Goal: Task Accomplishment & Management: Use online tool/utility

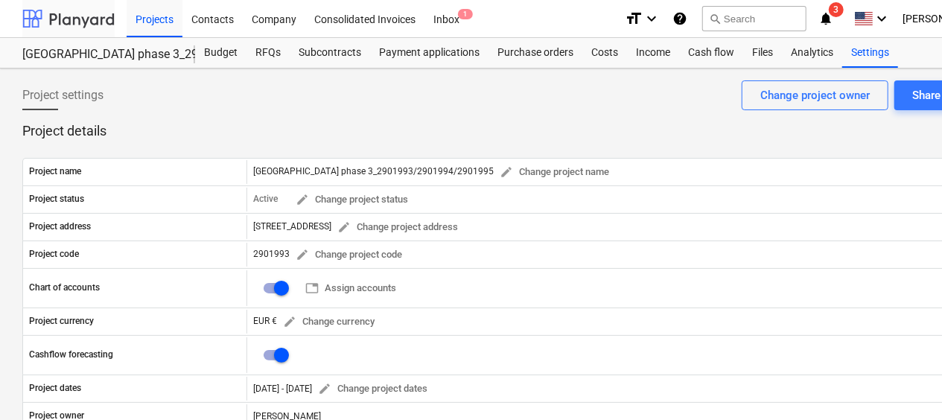
click at [51, 16] on div at bounding box center [68, 18] width 92 height 37
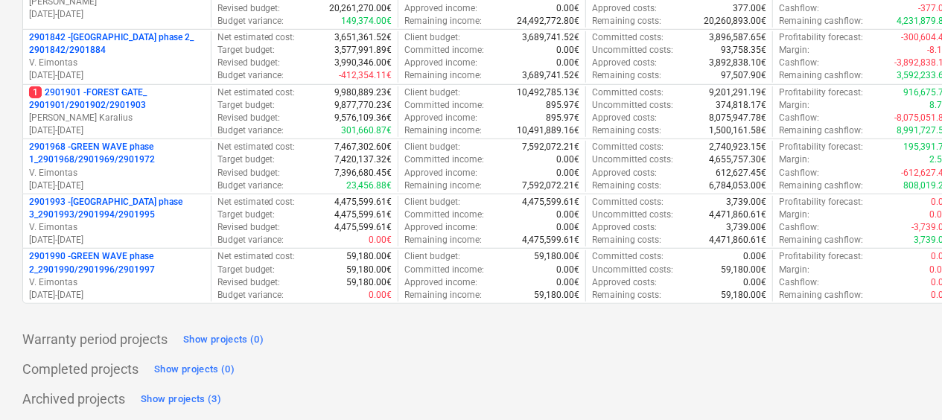
scroll to position [302, 0]
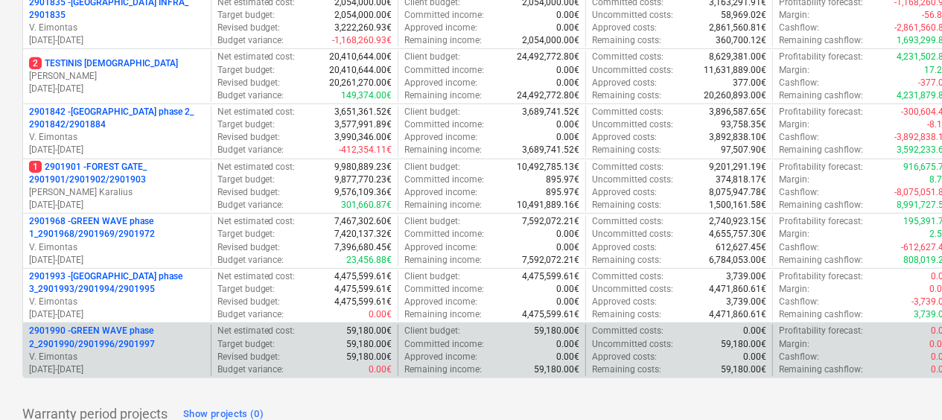
click at [86, 346] on p "2901990 - GREEN WAVE phase 2_2901990/2901996/2901997" at bounding box center [117, 337] width 176 height 25
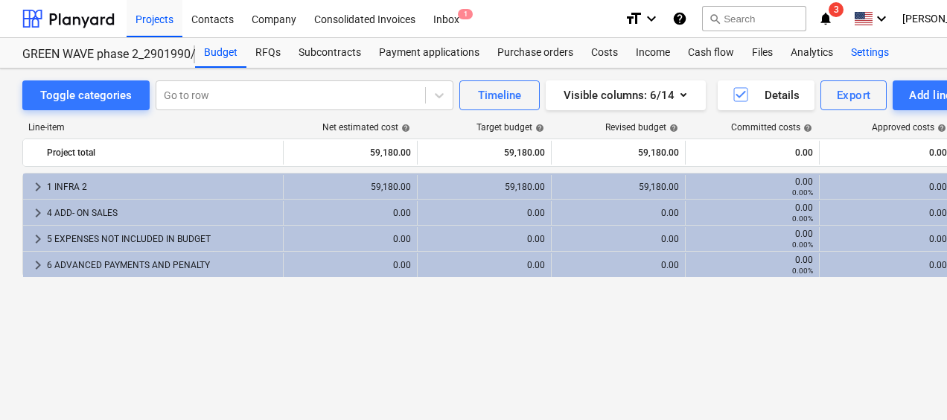
click at [863, 54] on div "Settings" at bounding box center [870, 53] width 56 height 30
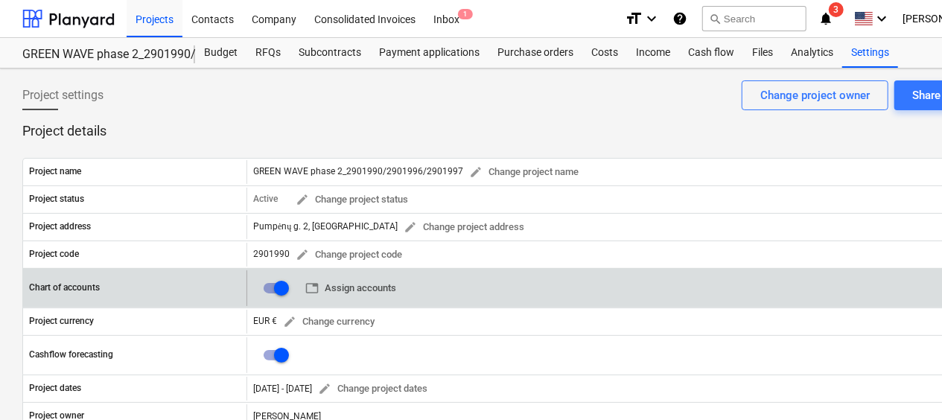
click at [368, 289] on span "table Assign accounts" at bounding box center [350, 288] width 91 height 17
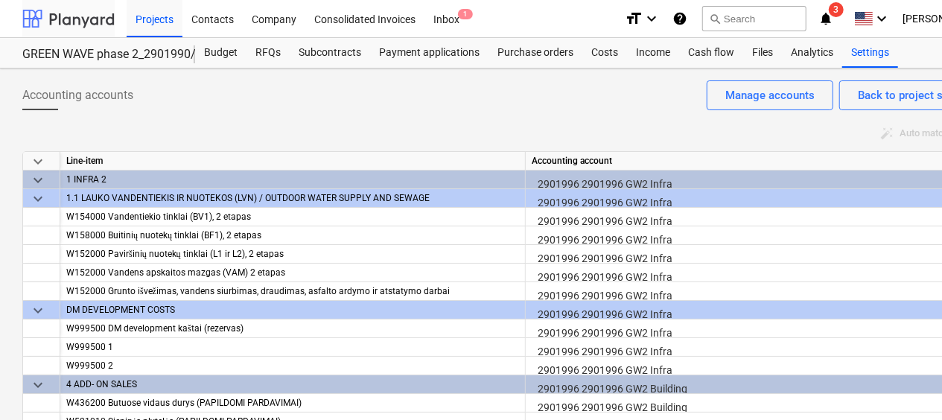
click at [92, 10] on div at bounding box center [68, 18] width 92 height 37
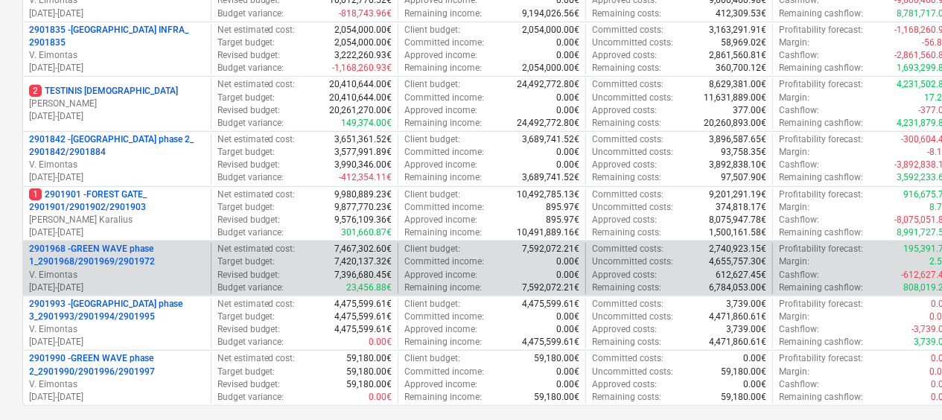
scroll to position [298, 0]
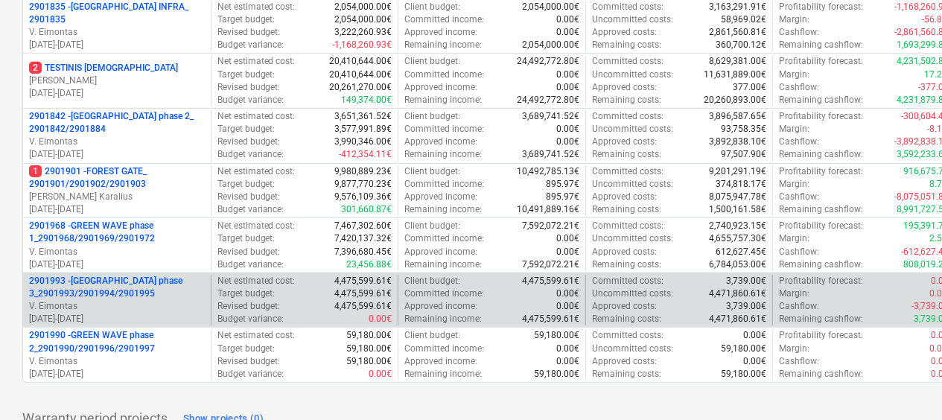
click at [168, 291] on p "2901993 - [GEOGRAPHIC_DATA] phase 3_2901993/2901994/2901995" at bounding box center [117, 287] width 176 height 25
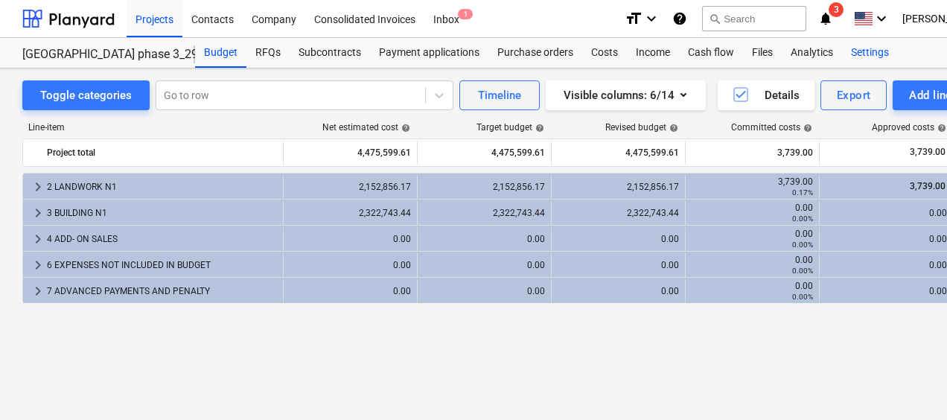
click at [874, 52] on div "Settings" at bounding box center [870, 53] width 56 height 30
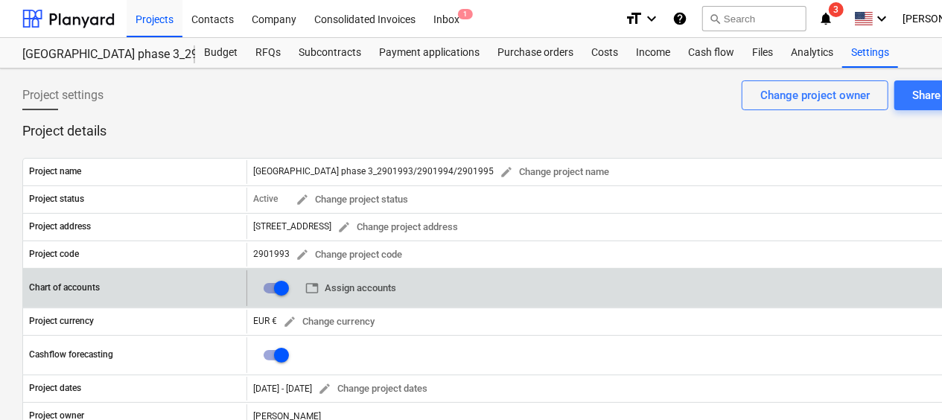
click at [355, 287] on span "table Assign accounts" at bounding box center [350, 288] width 91 height 17
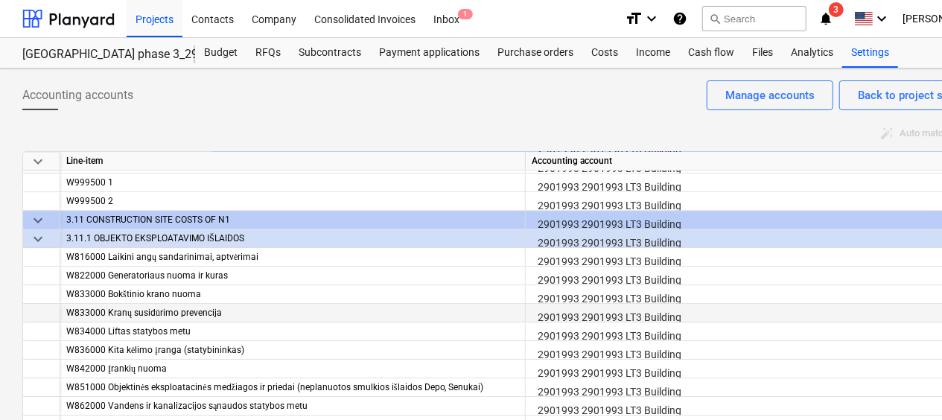
drag, startPoint x: 681, startPoint y: 308, endPoint x: 667, endPoint y: 304, distance: 15.6
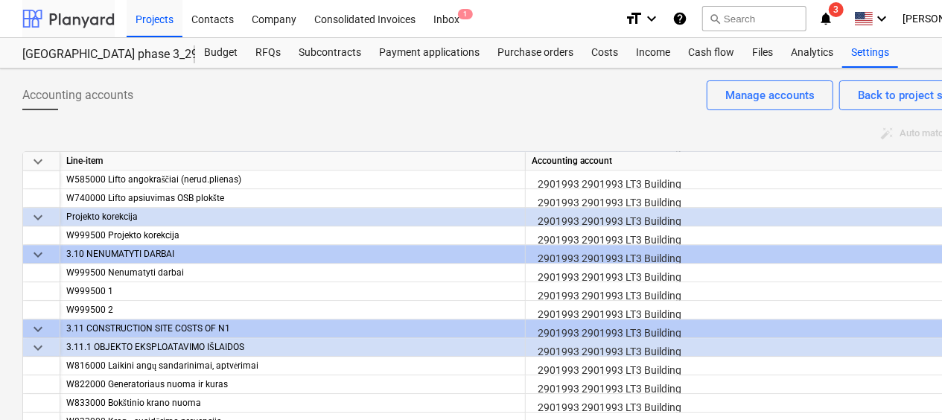
click at [98, 30] on div at bounding box center [68, 18] width 92 height 37
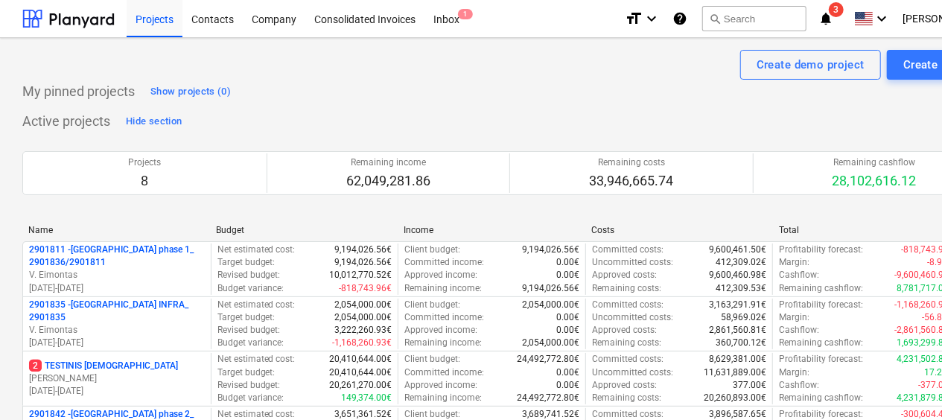
scroll to position [377, 0]
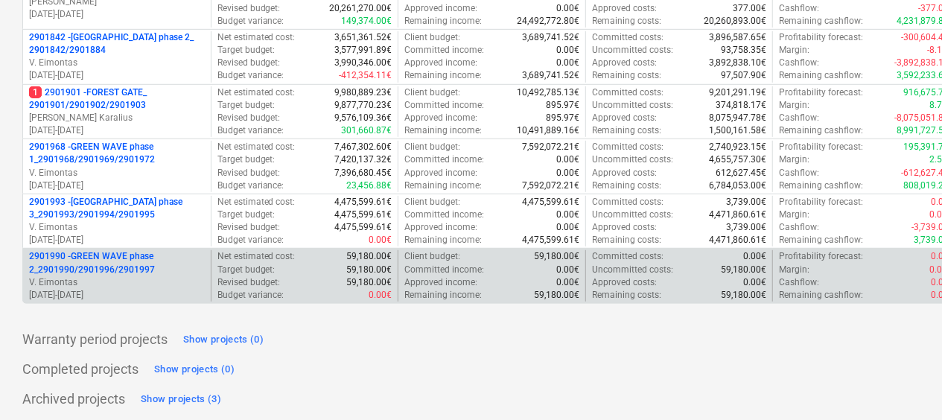
click at [171, 266] on p "2901990 - GREEN WAVE phase 2_2901990/2901996/2901997" at bounding box center [117, 262] width 176 height 25
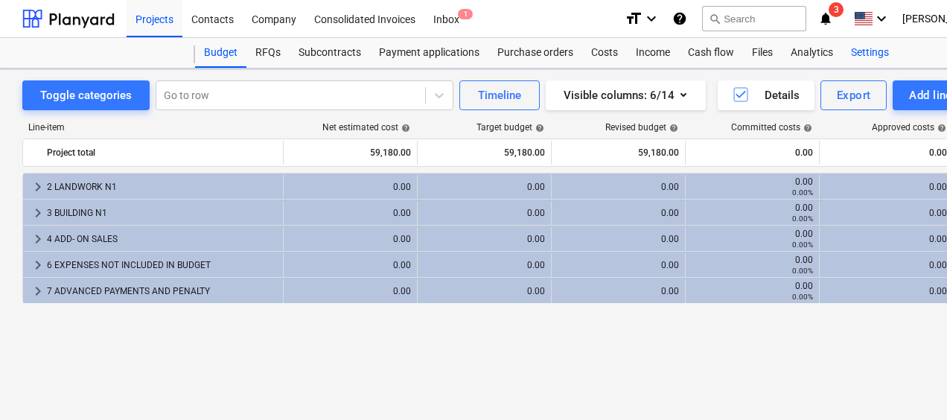
click at [862, 57] on div "Settings" at bounding box center [870, 53] width 56 height 30
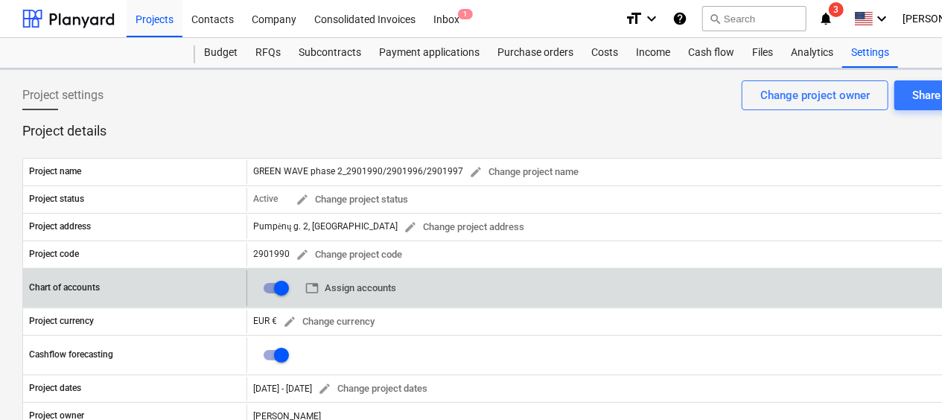
click at [366, 287] on span "table Assign accounts" at bounding box center [350, 288] width 91 height 17
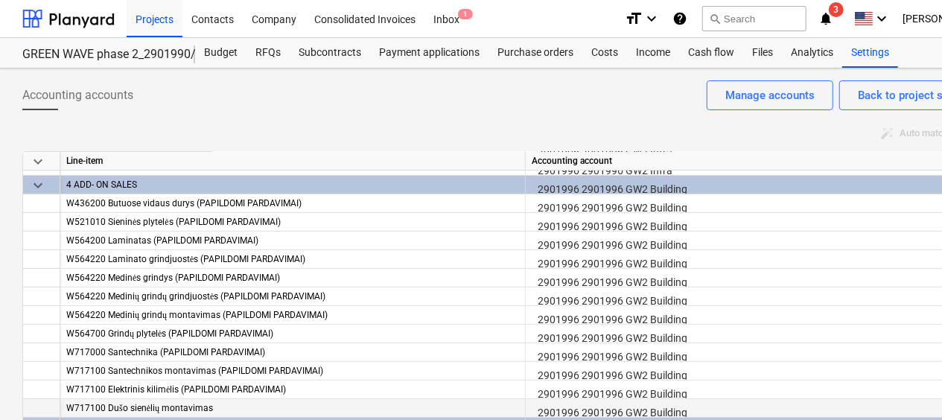
scroll to position [223, 0]
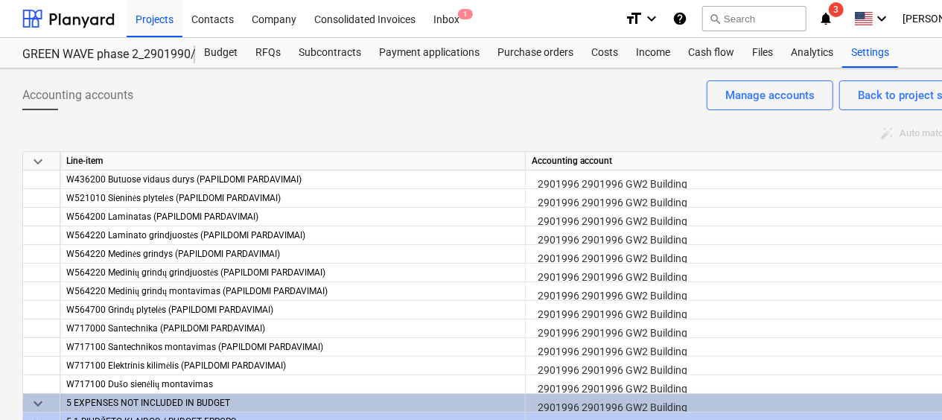
drag, startPoint x: 714, startPoint y: 398, endPoint x: 706, endPoint y: 405, distance: 11.1
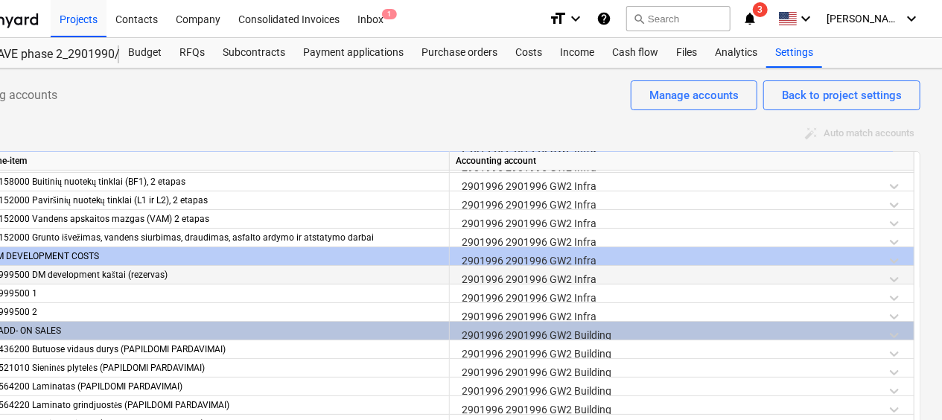
scroll to position [0, 0]
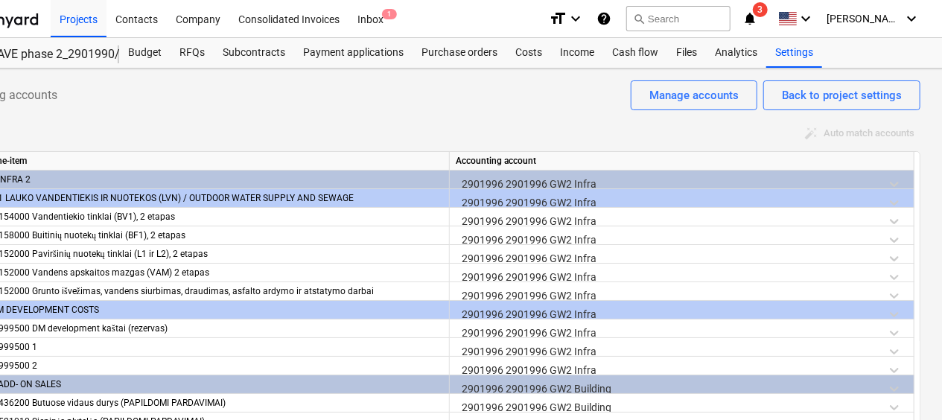
drag, startPoint x: 477, startPoint y: 377, endPoint x: 474, endPoint y: 392, distance: 15.2
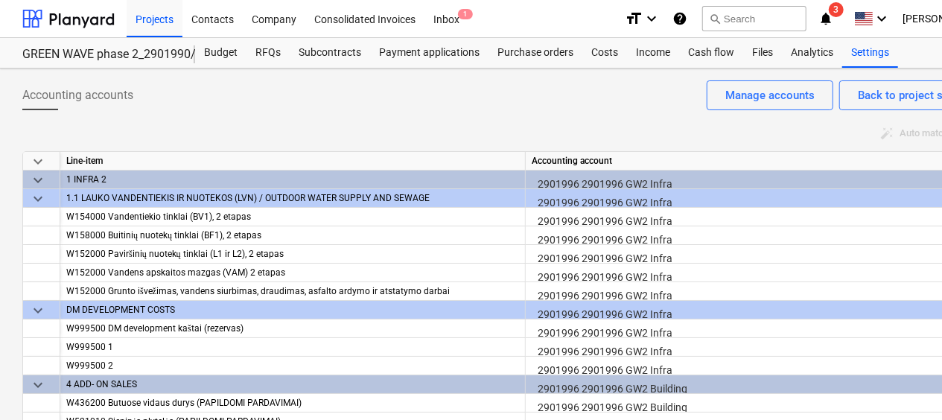
click at [684, 387] on div "2901996 2901996 GW2 Building" at bounding box center [758, 388] width 452 height 26
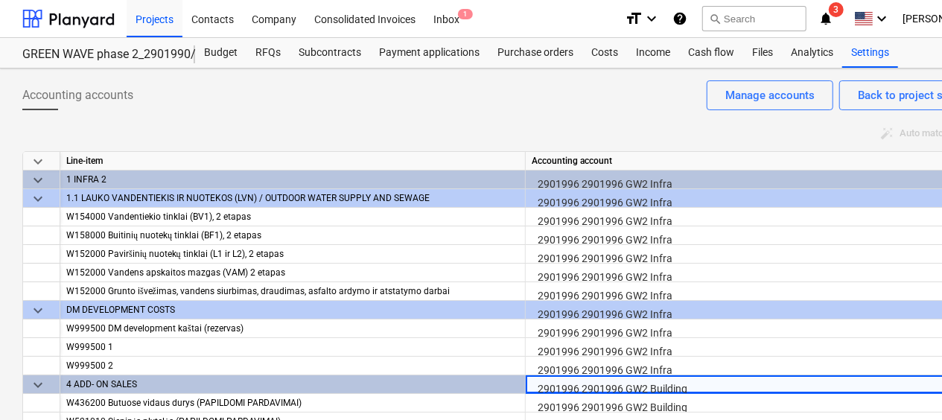
click at [684, 387] on div "2901996 2901996 GW2 Building" at bounding box center [758, 388] width 452 height 26
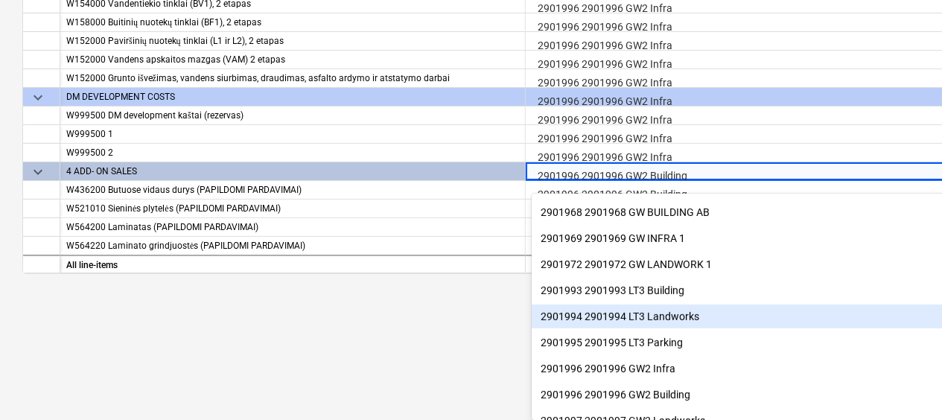
scroll to position [298, 0]
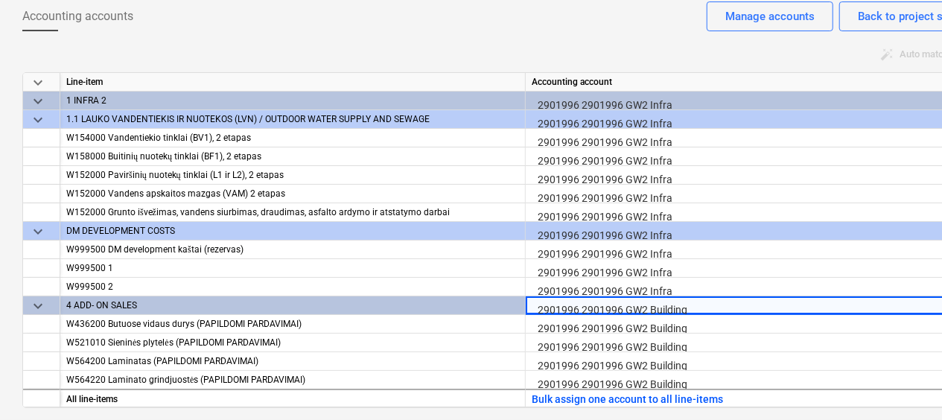
click at [360, 340] on html "Projects Contacts Company Consolidated Invoices Inbox 1 format_size keyboard_ar…" at bounding box center [471, 131] width 942 height 420
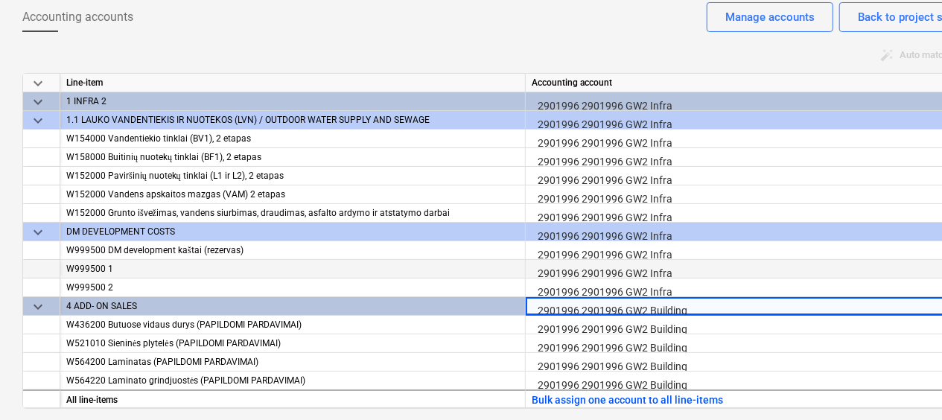
scroll to position [0, 0]
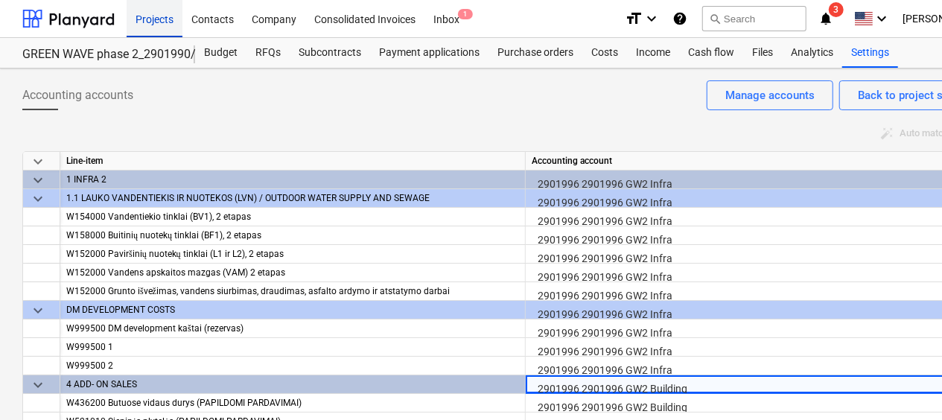
click at [152, 18] on div "Projects" at bounding box center [155, 18] width 56 height 38
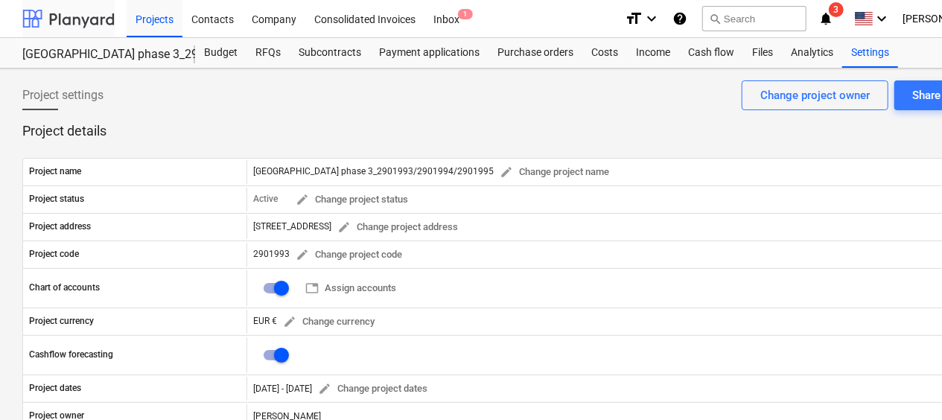
click at [71, 15] on div at bounding box center [68, 18] width 92 height 37
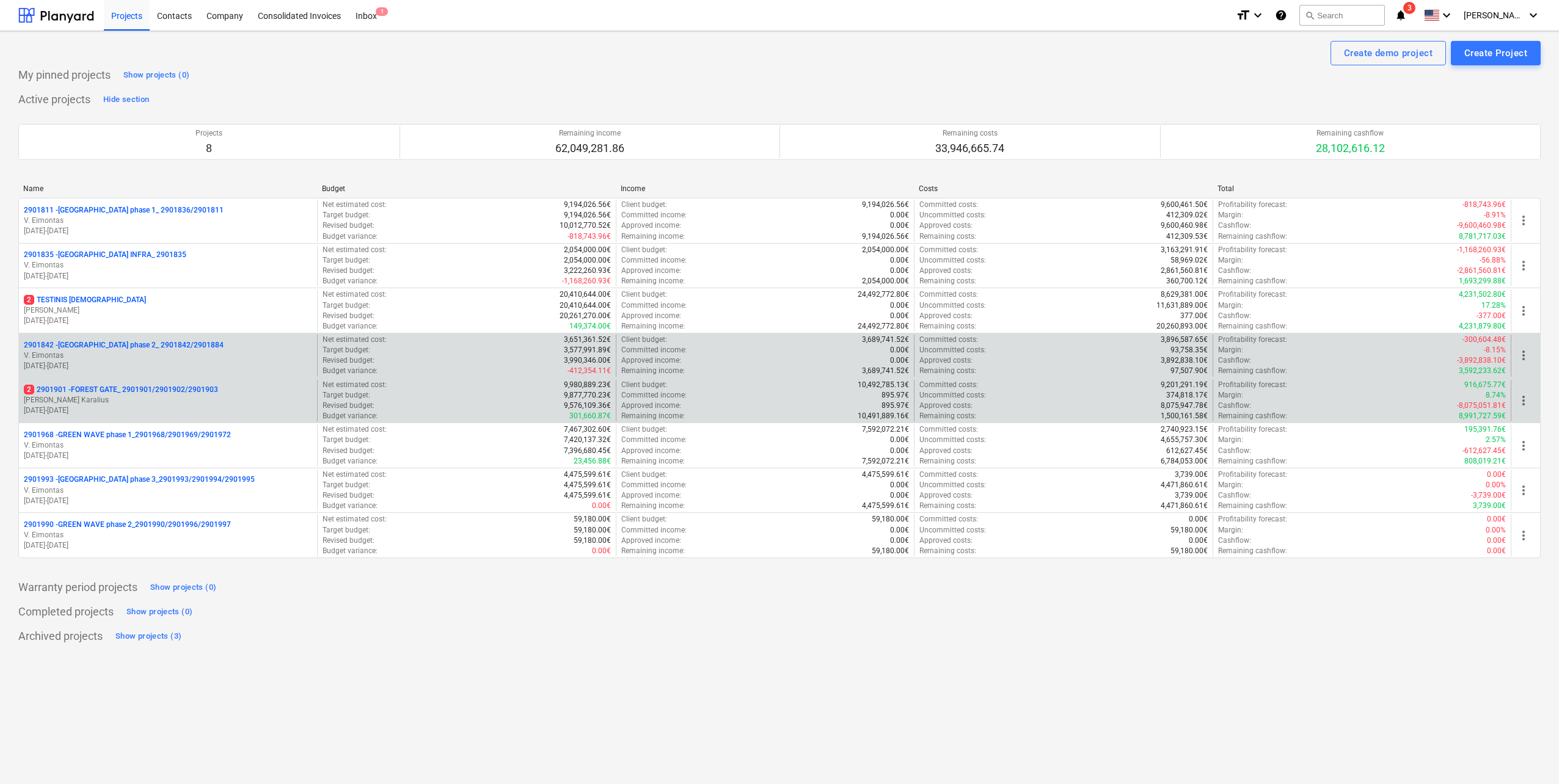
click at [200, 344] on p "[PERSON_NAME] Karalius" at bounding box center [168, 400] width 289 height 11
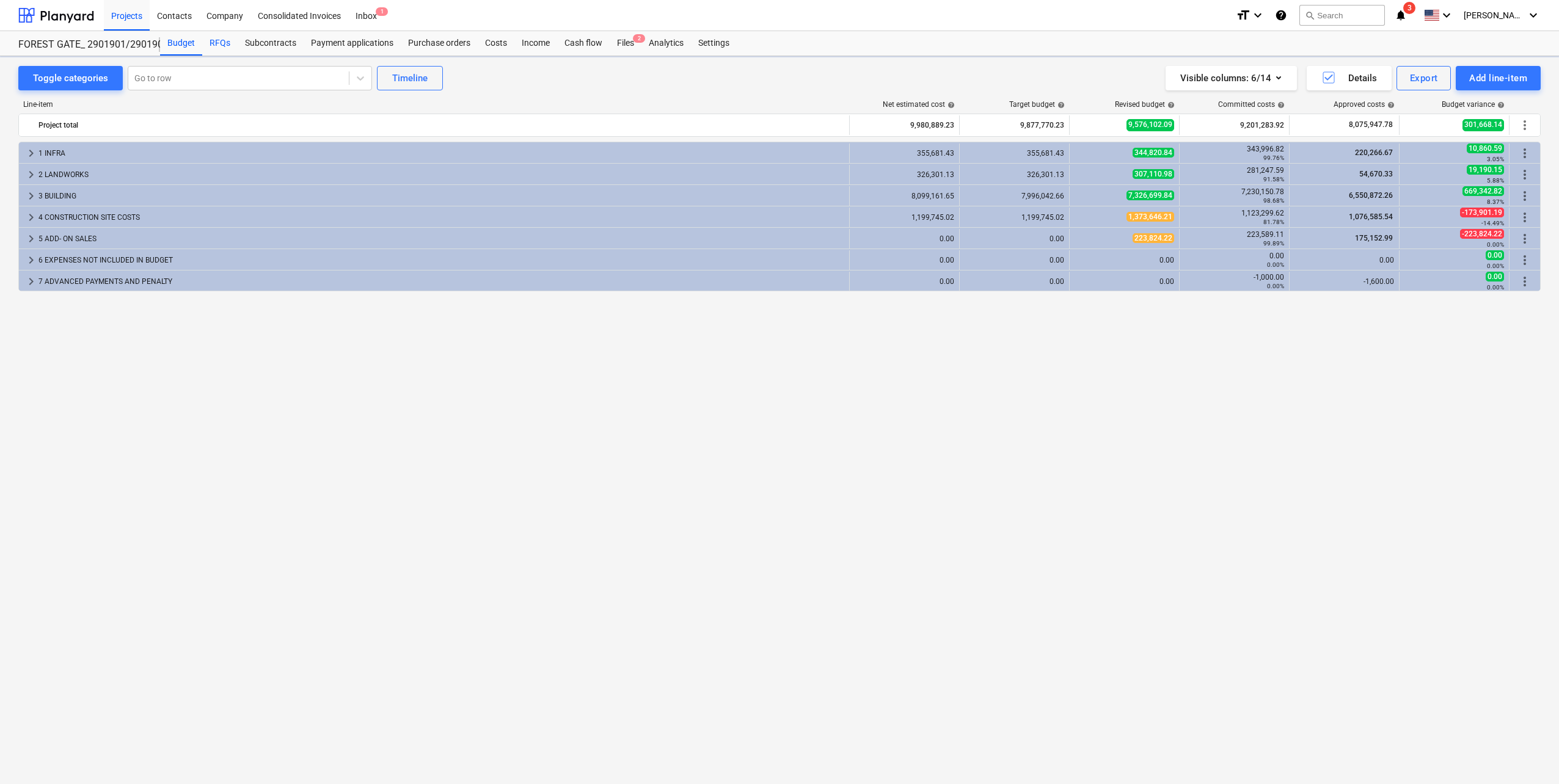
click at [217, 47] on div "RFQs" at bounding box center [220, 43] width 35 height 25
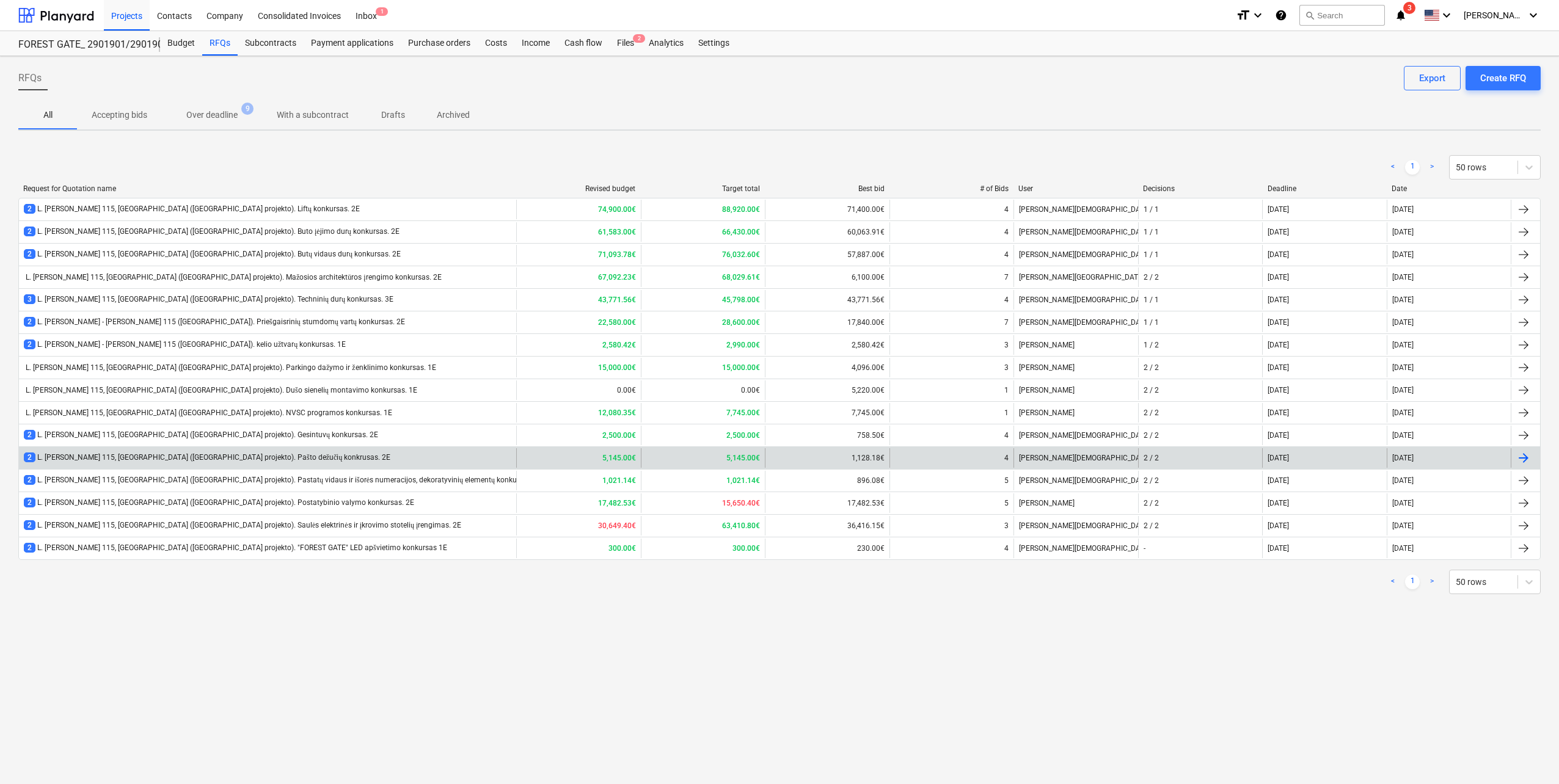
click at [380, 344] on div "2 L. Baliukevičiaus Dzūko g. 115, Vilnius (Forest Gate projekto). Pašto dežučių…" at bounding box center [267, 458] width 497 height 20
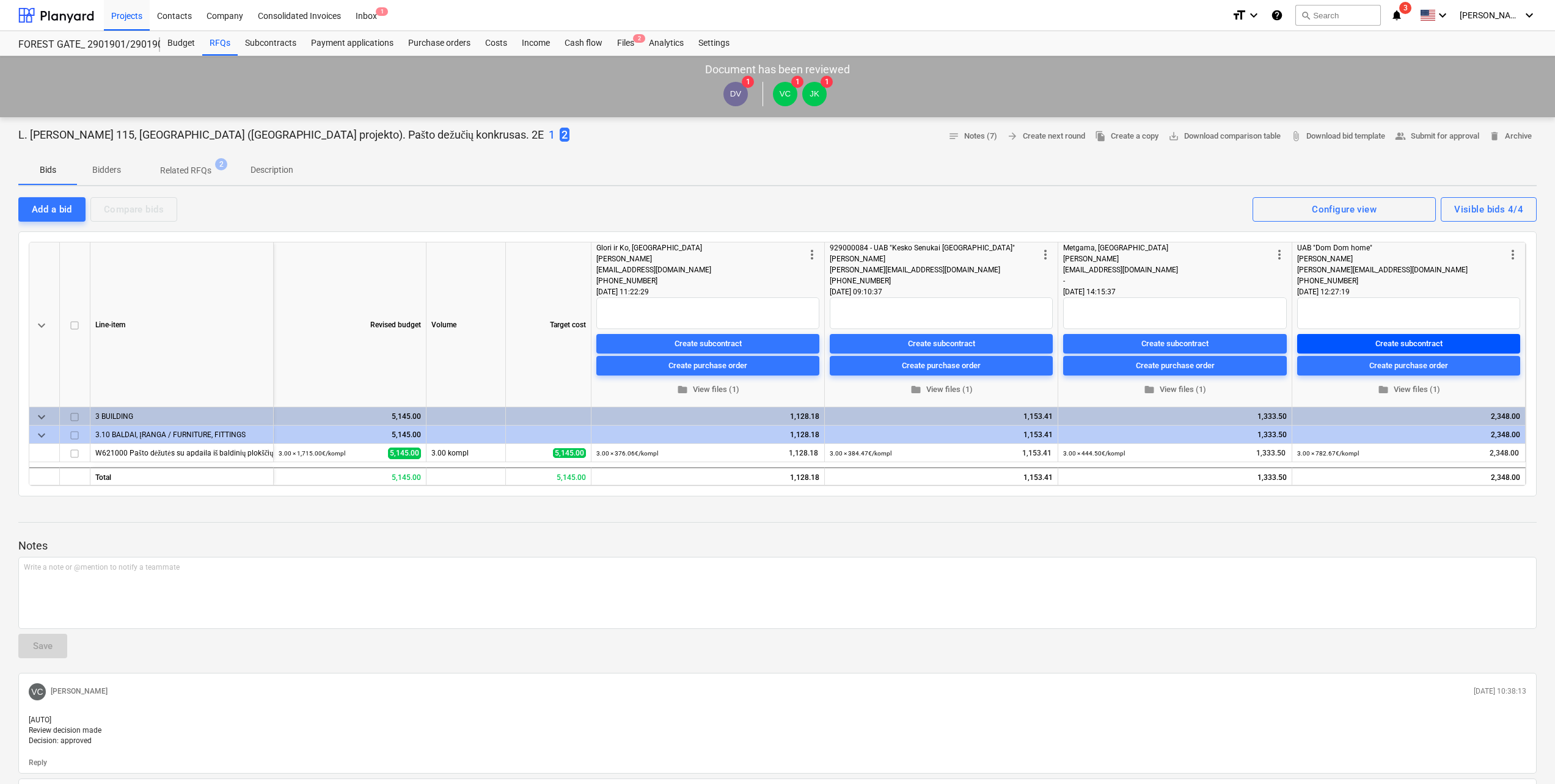
click at [772, 343] on div "Create subcontract" at bounding box center [1409, 343] width 67 height 14
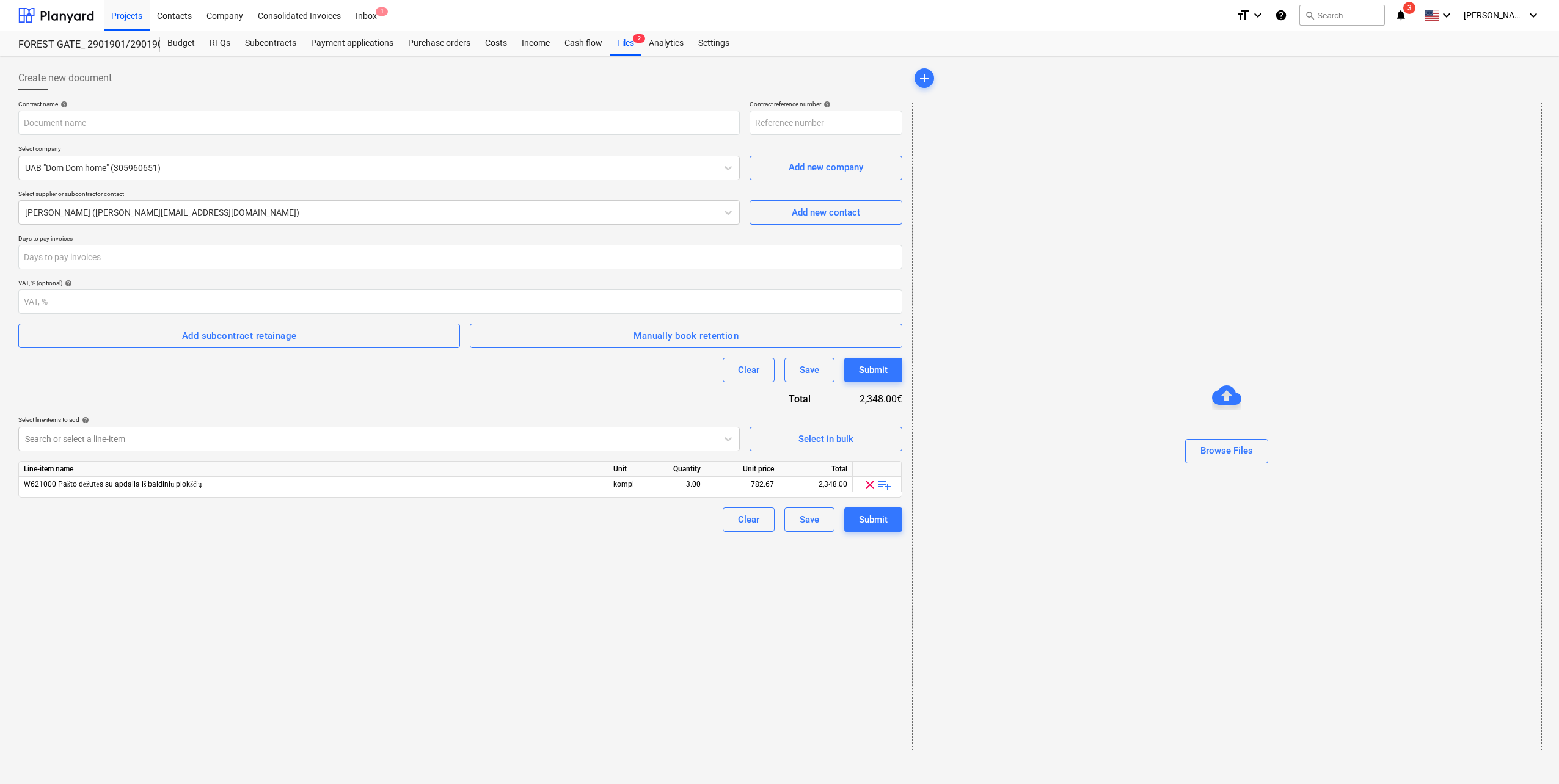
type input "2901901-SO-140"
type input "Pašto dėžučių sutartis Bonava - DomDomhome Nr. 2025-08-18 SOD0003480 pasirašyta…"
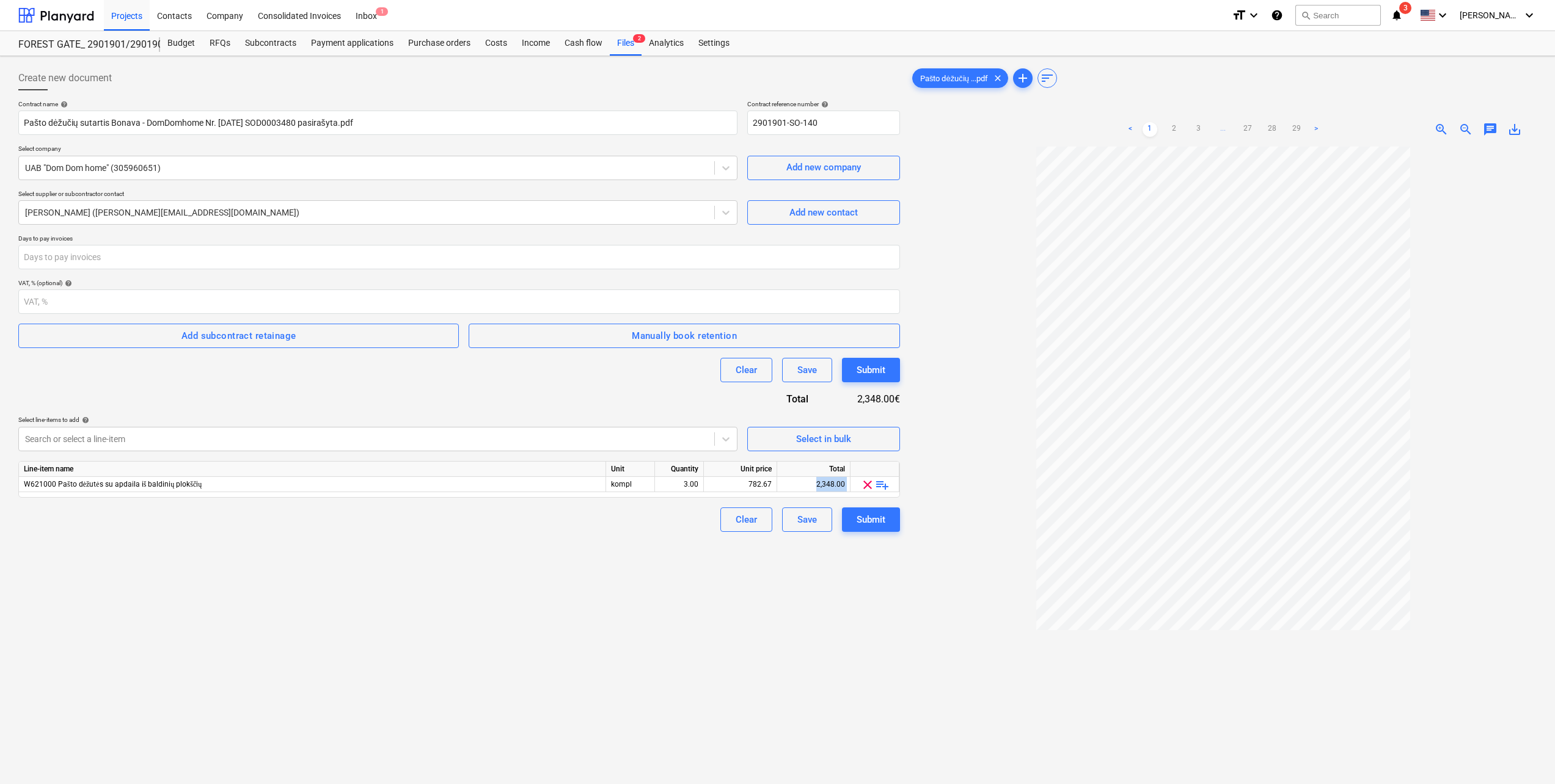
drag, startPoint x: 795, startPoint y: 490, endPoint x: 891, endPoint y: 494, distance: 96.1
click at [772, 344] on div "Line-item name Unit Quantity Unit price Total W621000 Pašto dėžutės su apdaila …" at bounding box center [459, 479] width 882 height 37
click at [772, 344] on div at bounding box center [1223, 522] width 627 height 750
drag, startPoint x: 812, startPoint y: 482, endPoint x: 860, endPoint y: 486, distance: 48.2
click at [0, 0] on div "W621000 Pašto dėžutės su apdaila iš baldinių plokščių kompl 3.00 782.67 2,348.0…" at bounding box center [0, 0] width 0 height 0
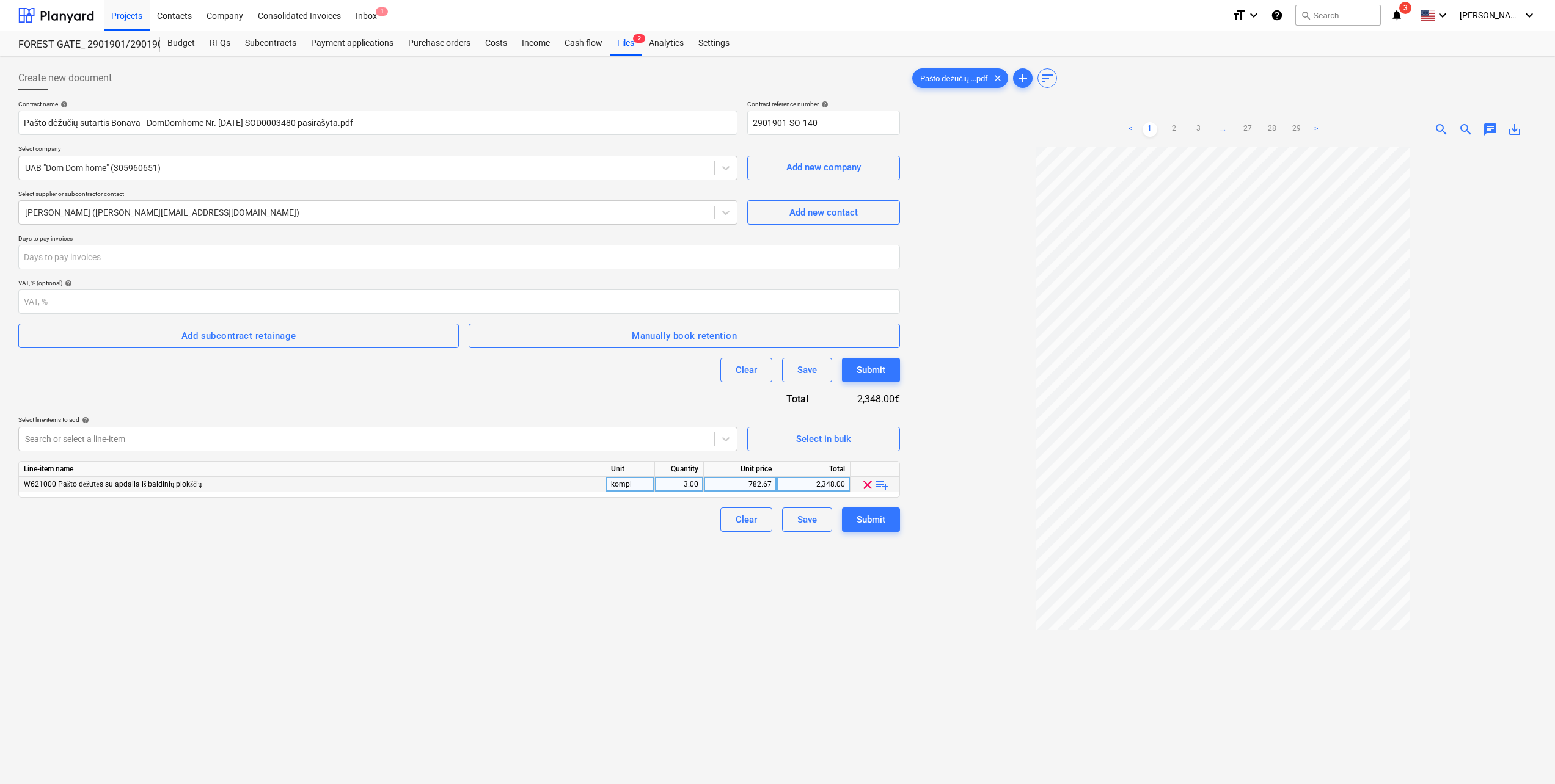
click at [746, 344] on div "782.67" at bounding box center [740, 485] width 63 height 16
click at [772, 344] on div "2,348.00" at bounding box center [813, 485] width 63 height 16
click at [772, 344] on div "Create new document Contract name help Pašto dėžučių sutartis Bonava - DomDomho…" at bounding box center [459, 481] width 892 height 841
click at [772, 344] on div "Submit" at bounding box center [871, 519] width 29 height 16
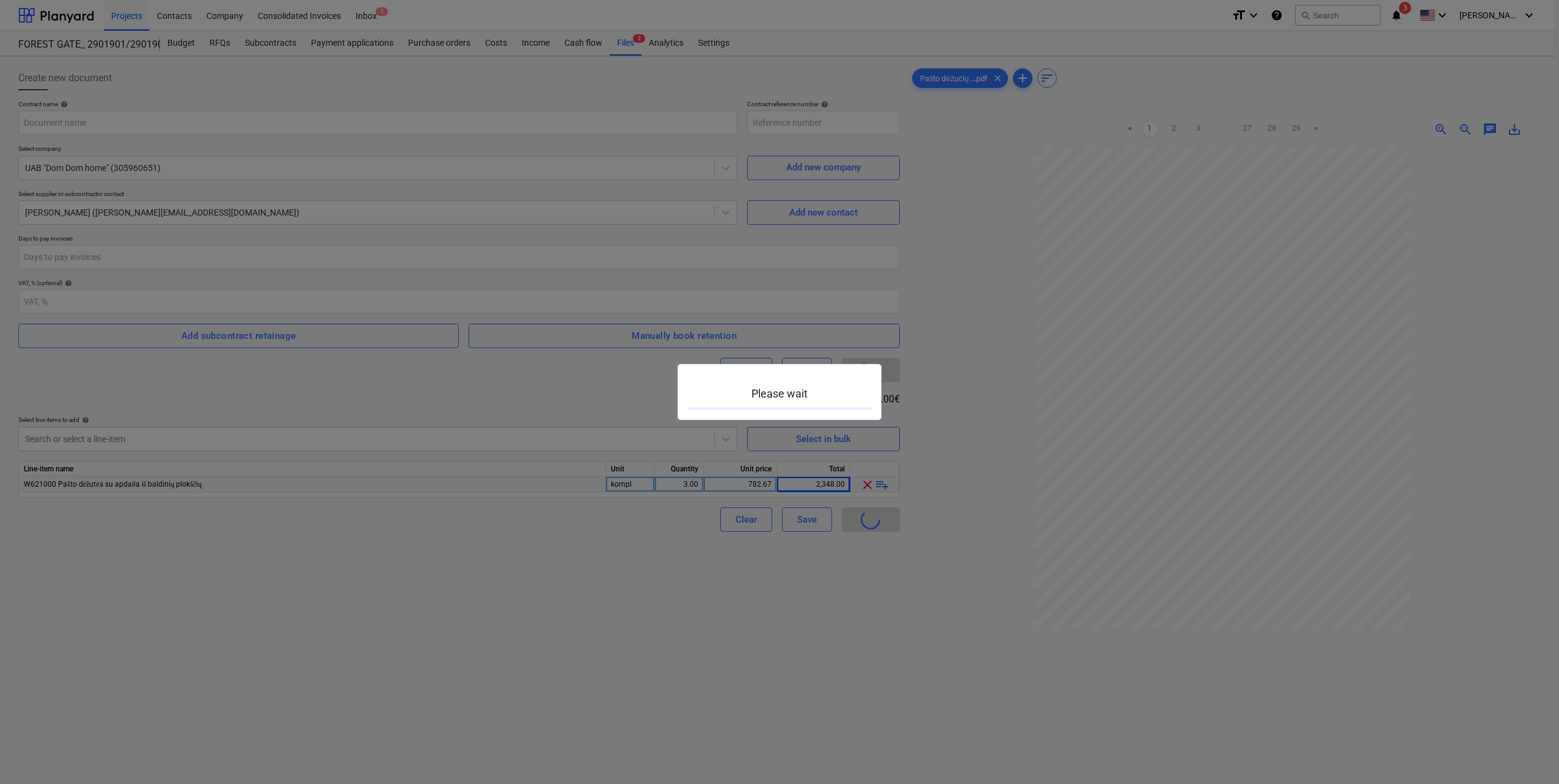
type input "2901901-SO-140"
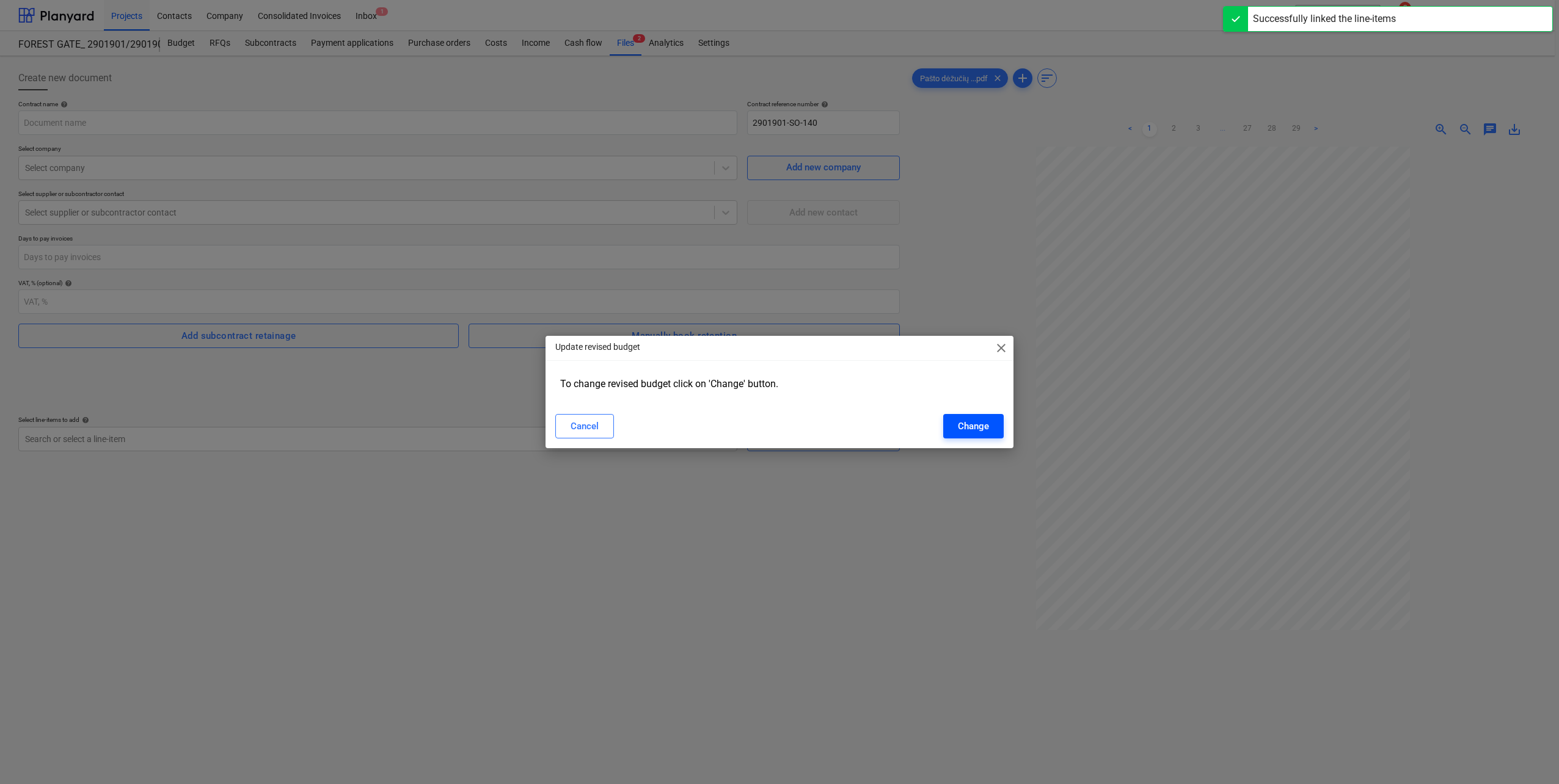
click at [772, 344] on div "Change" at bounding box center [973, 426] width 31 height 16
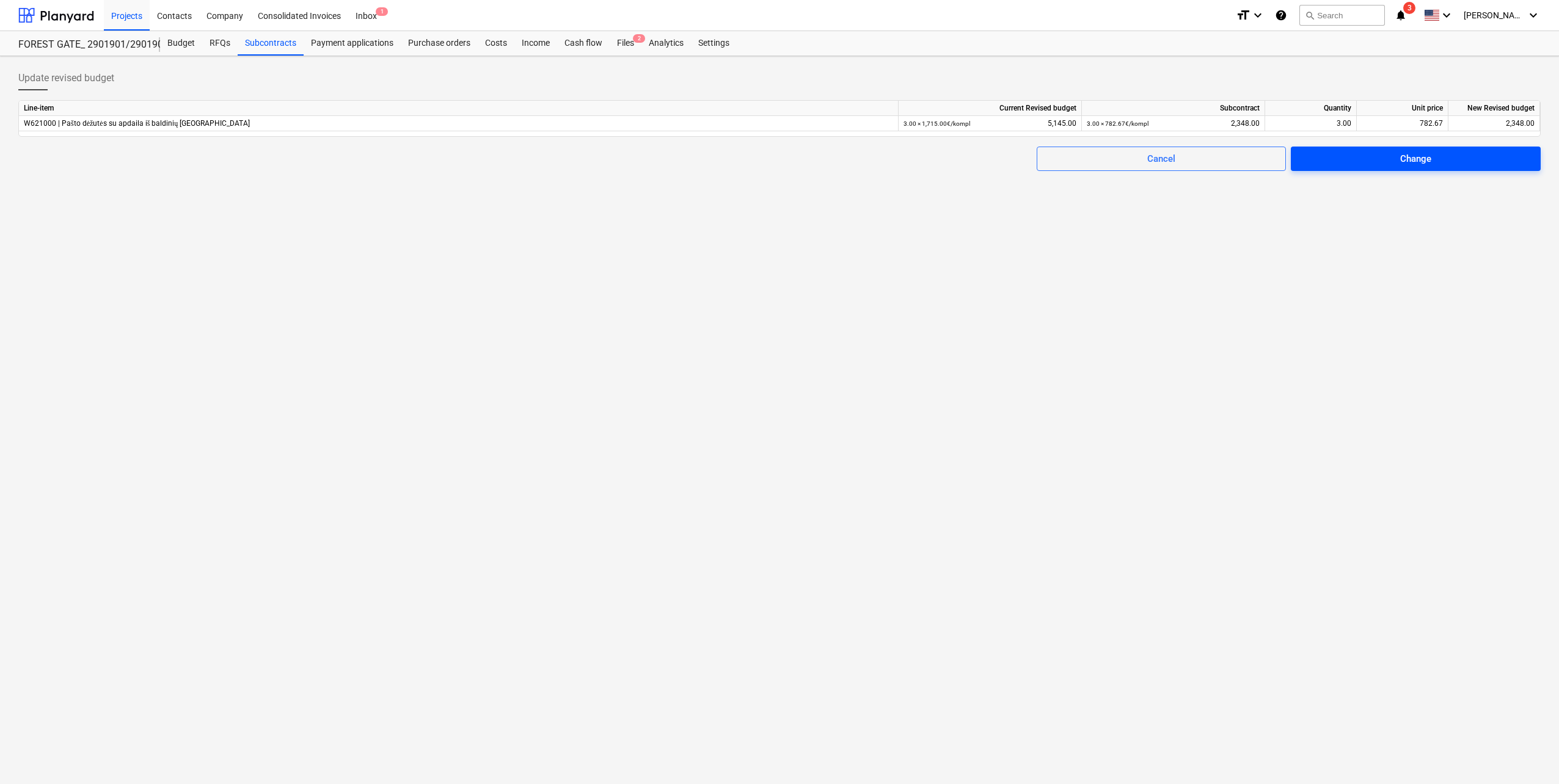
click at [772, 152] on span "Change" at bounding box center [1415, 158] width 221 height 16
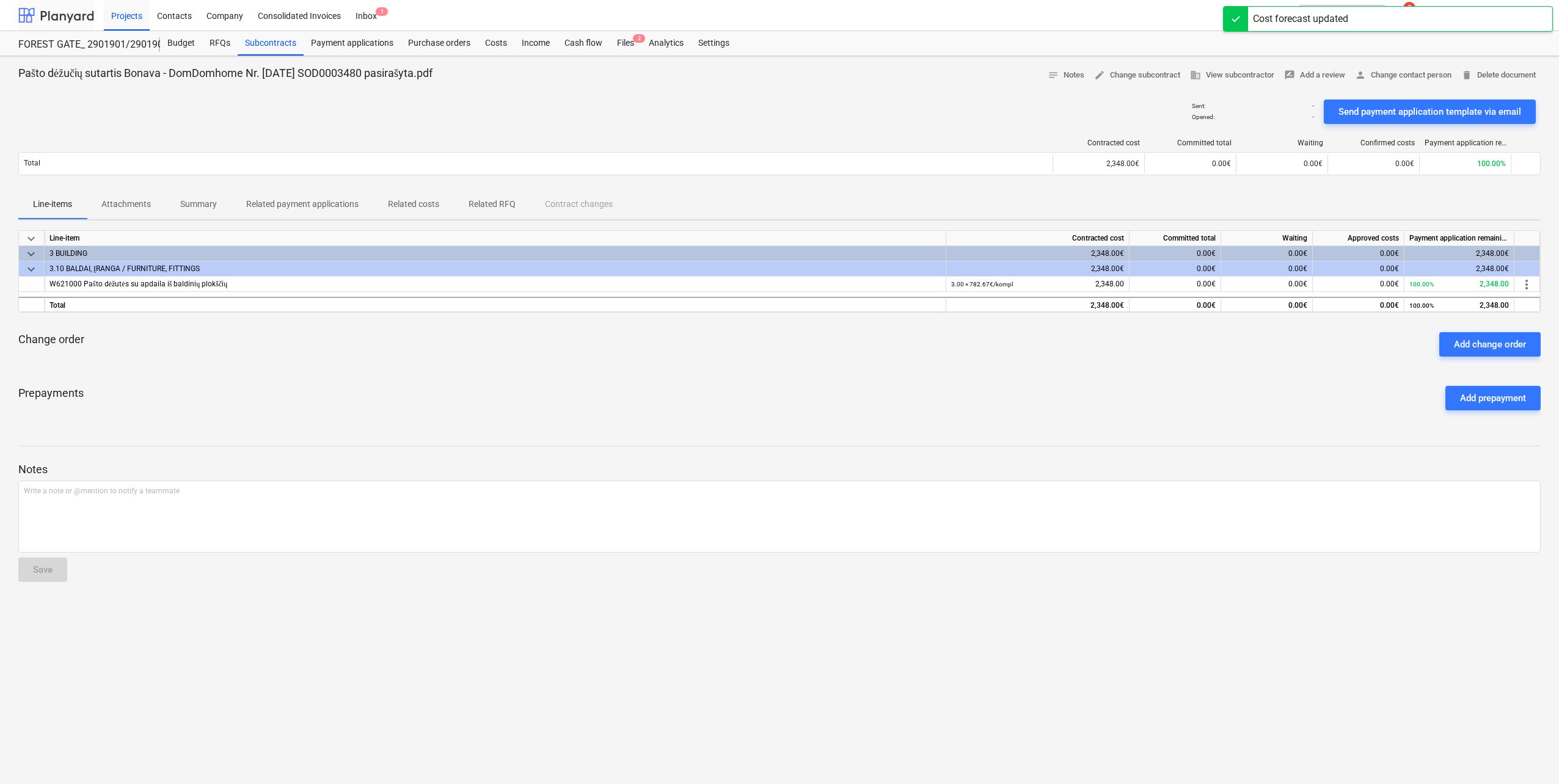
click at [71, 15] on div at bounding box center [56, 15] width 75 height 30
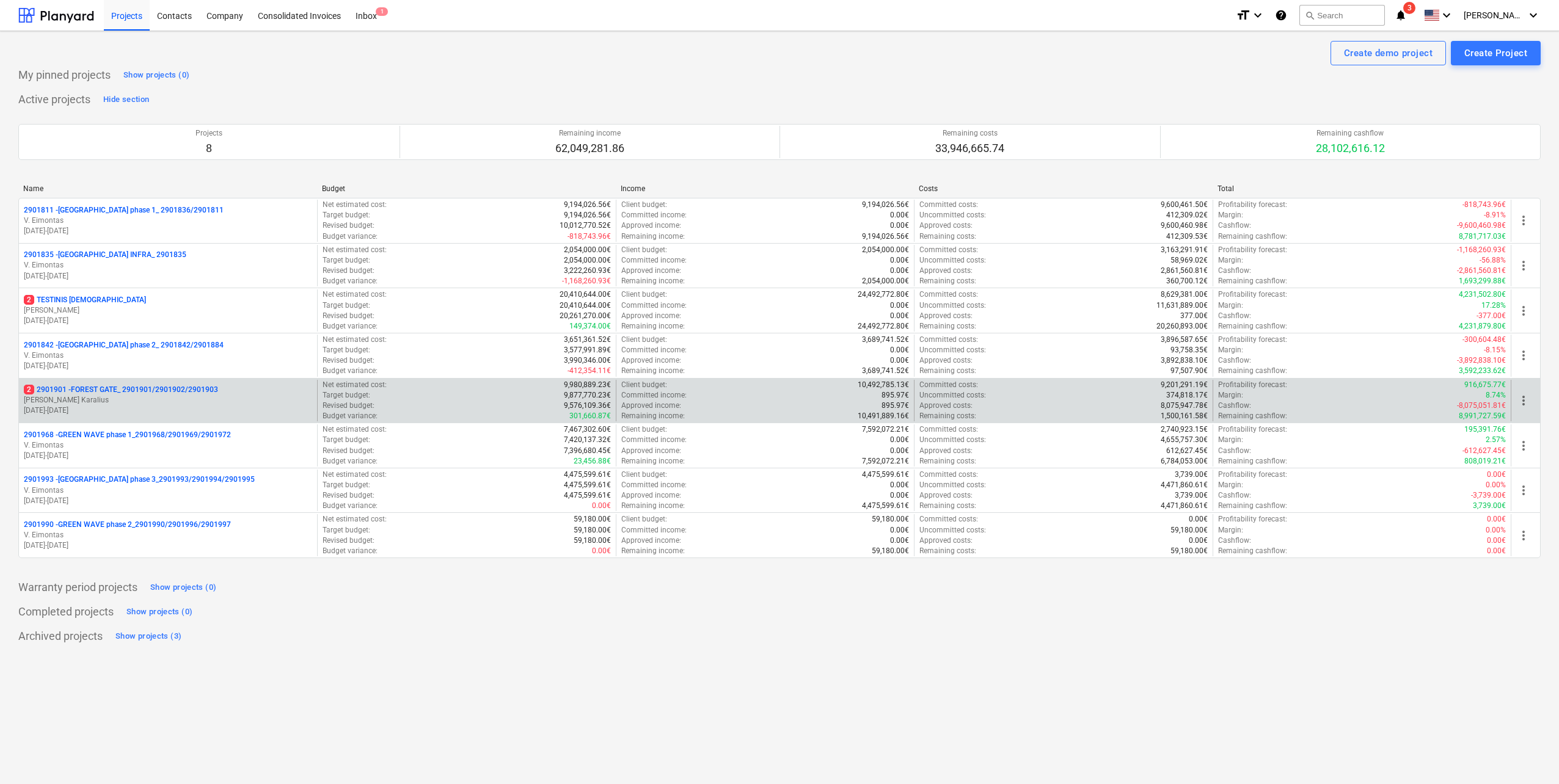
click at [182, 344] on p "18.03.2024 - 03.11.2025" at bounding box center [168, 411] width 289 height 11
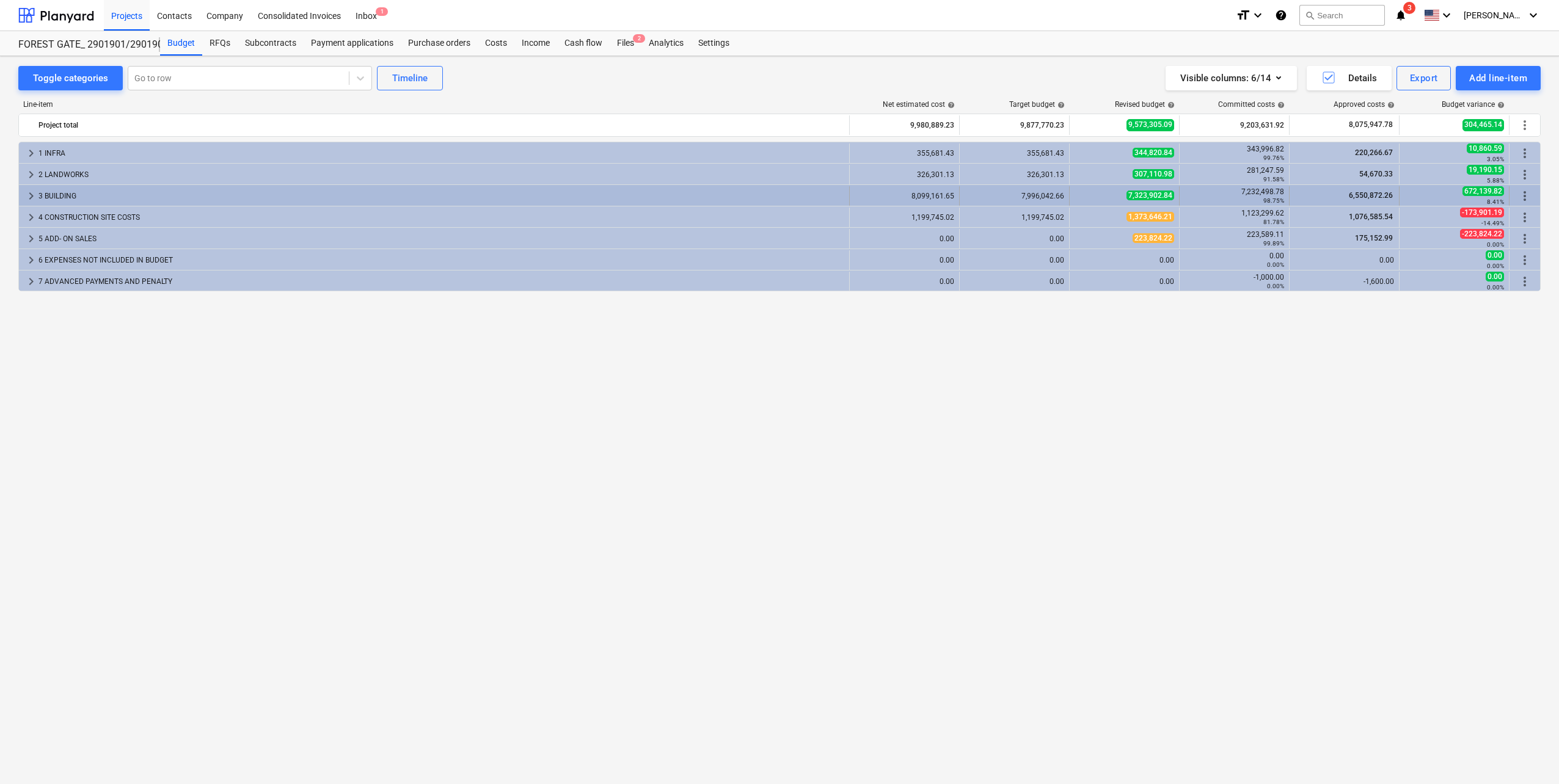
click at [119, 198] on div "3 BUILDING" at bounding box center [441, 196] width 805 height 20
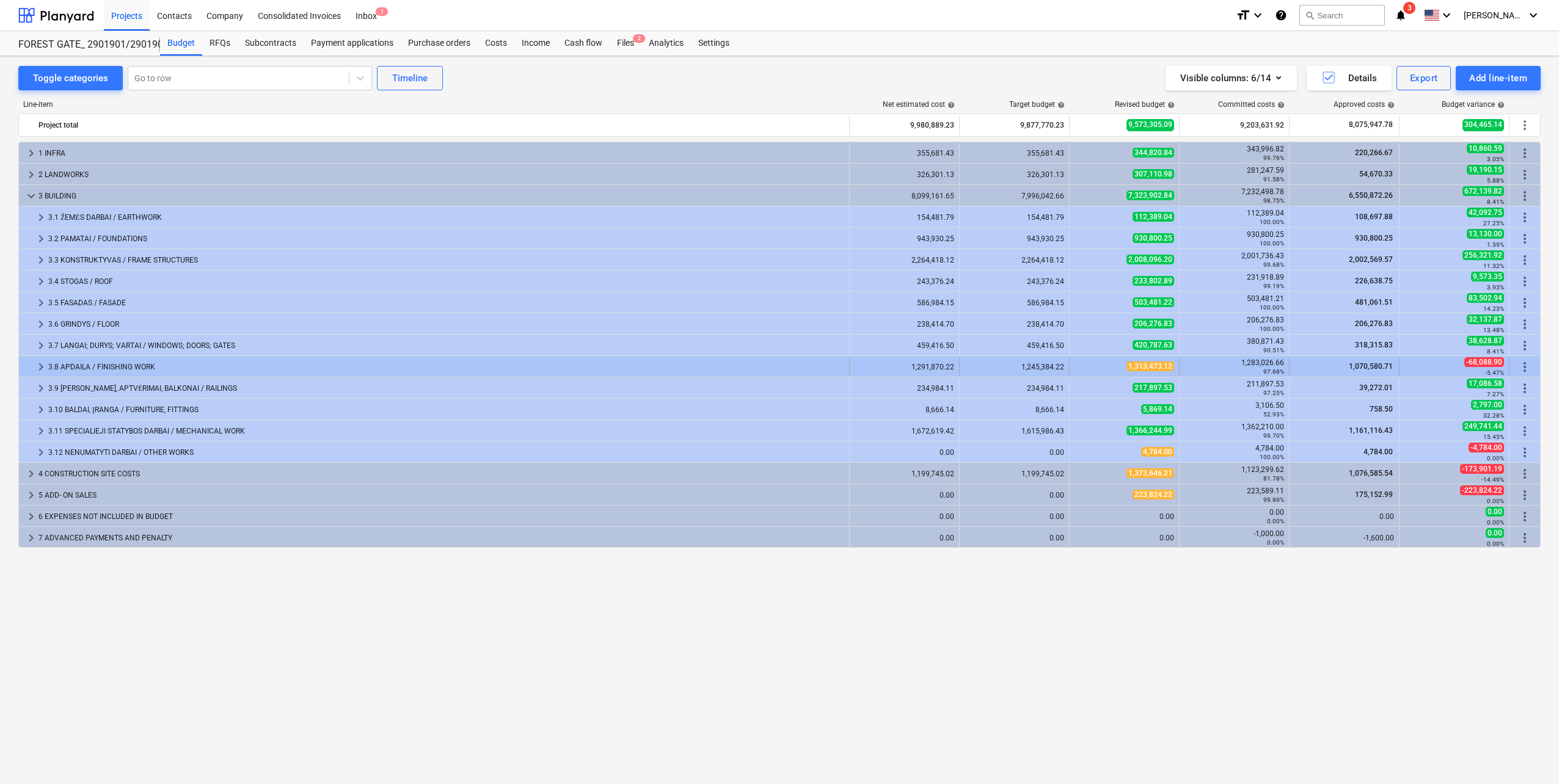
click at [164, 344] on div "3.8 APDAILA / FINISHING WORK" at bounding box center [446, 367] width 795 height 20
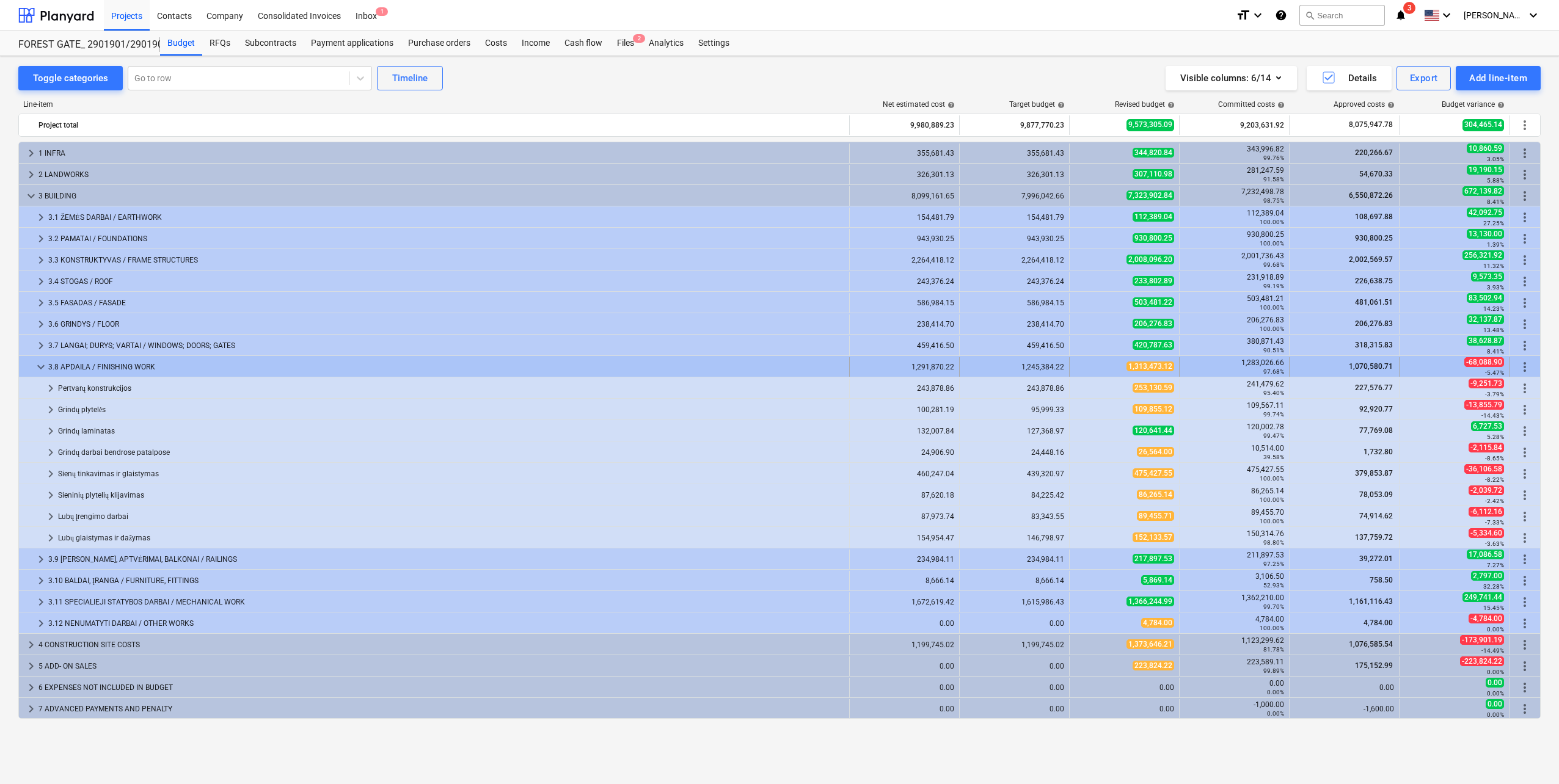
click at [164, 344] on div "3.8 APDAILA / FINISHING WORK" at bounding box center [446, 367] width 795 height 20
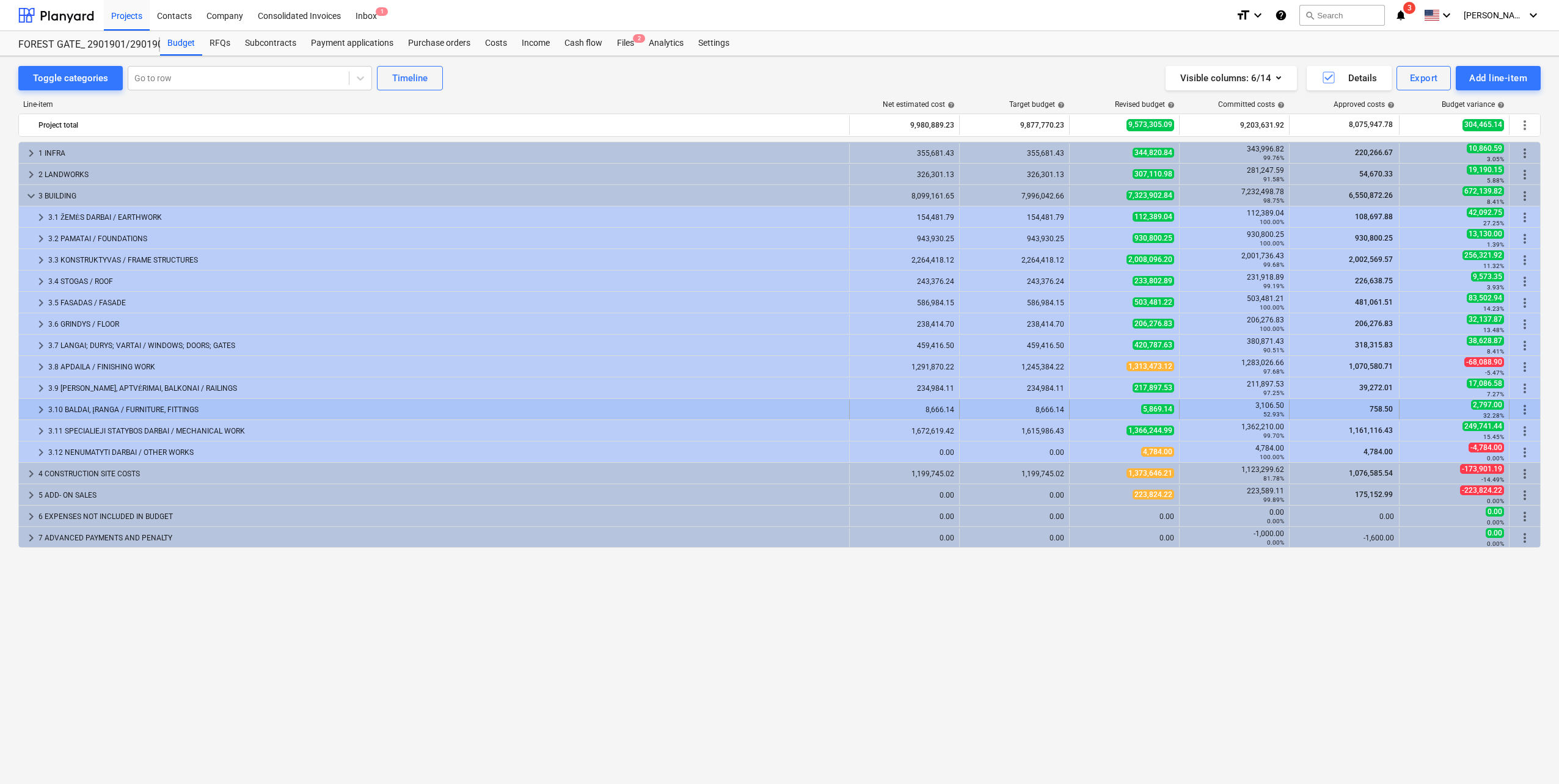
click at [166, 344] on div "3.10 BALDAI, ĮRANGA / FURNITURE, FITTINGS" at bounding box center [446, 410] width 795 height 20
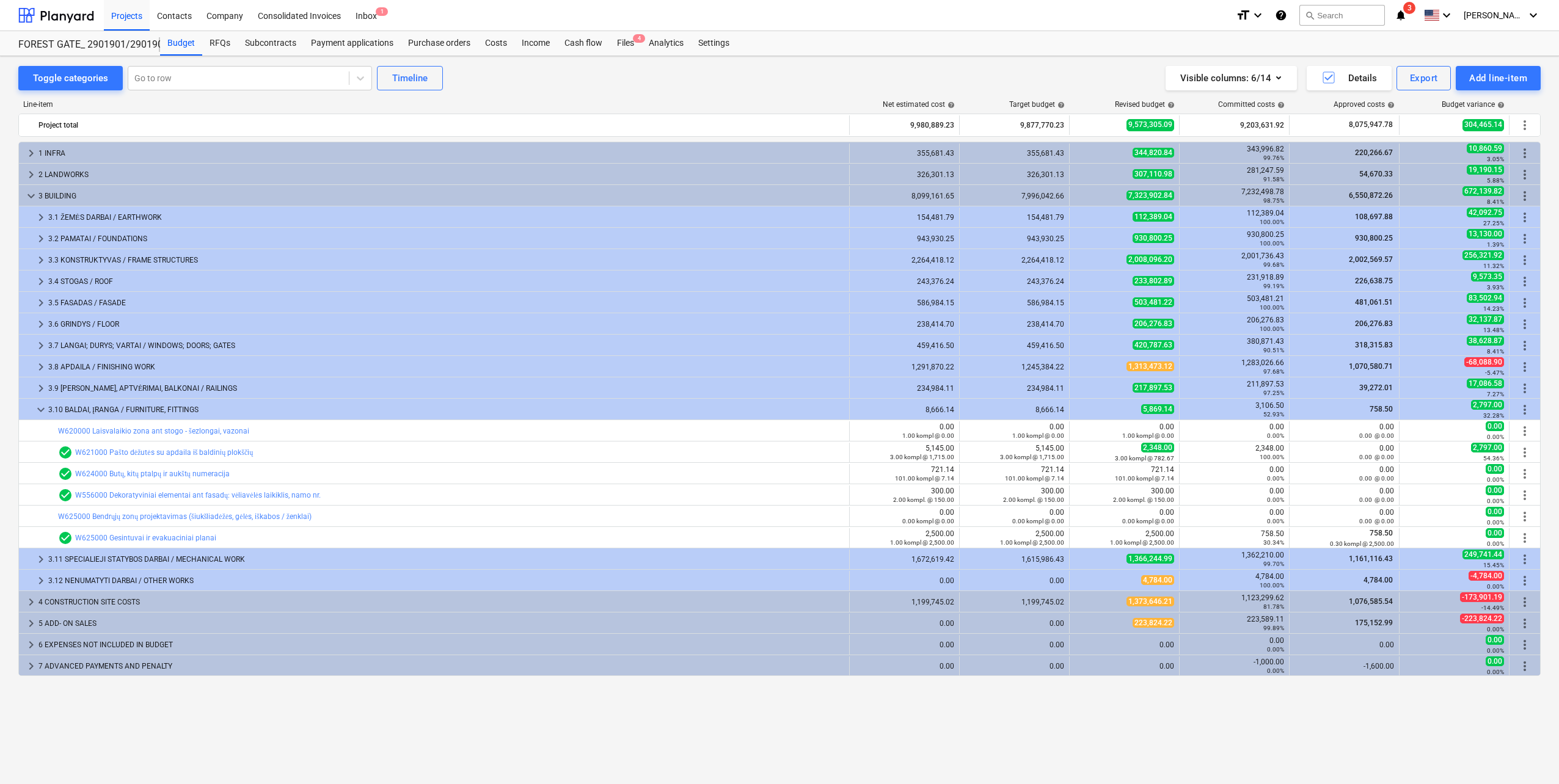
click at [16, 188] on div "Toggle categories Go to row Timeline Visible columns : 6/14 Details Export Add …" at bounding box center [779, 408] width 1559 height 702
click at [25, 190] on span "keyboard_arrow_down" at bounding box center [31, 196] width 15 height 15
